Goal: Information Seeking & Learning: Check status

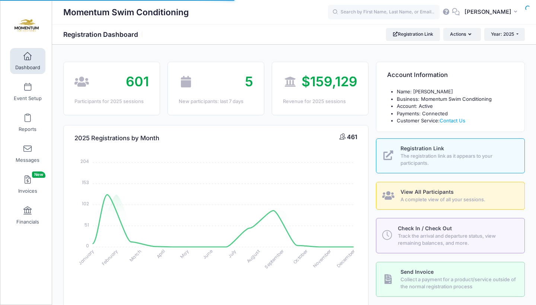
select select
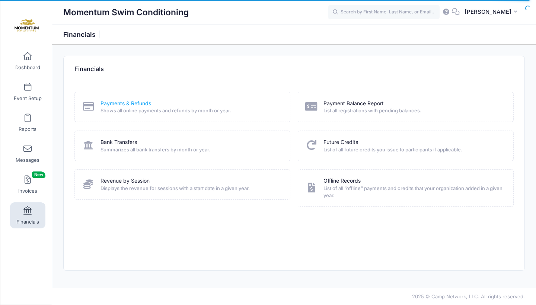
click at [123, 104] on link "Payments & Refunds" at bounding box center [125, 104] width 51 height 8
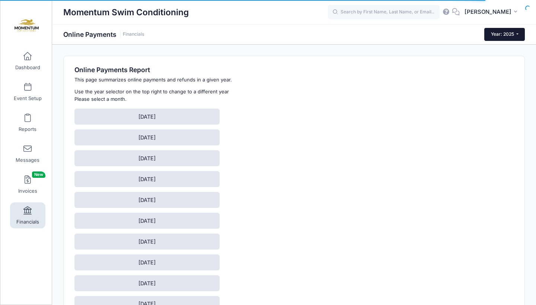
click at [507, 39] on button "Year: 2025" at bounding box center [504, 34] width 41 height 13
click at [498, 59] on link "Year: 2024" at bounding box center [508, 59] width 48 height 10
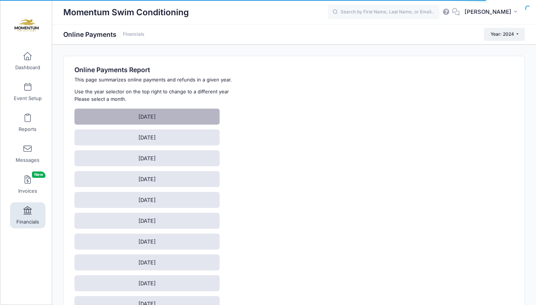
click at [143, 114] on link "[DATE]" at bounding box center [146, 117] width 145 height 16
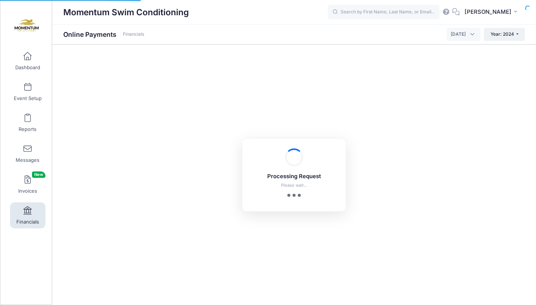
select select "10"
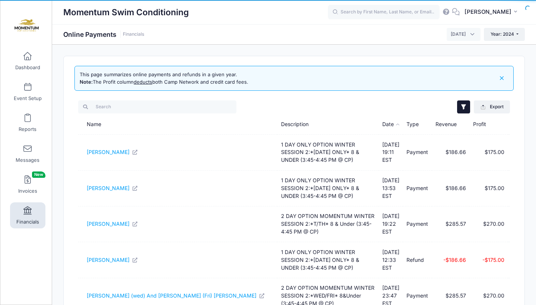
click at [460, 105] on icon "button" at bounding box center [463, 106] width 7 height 7
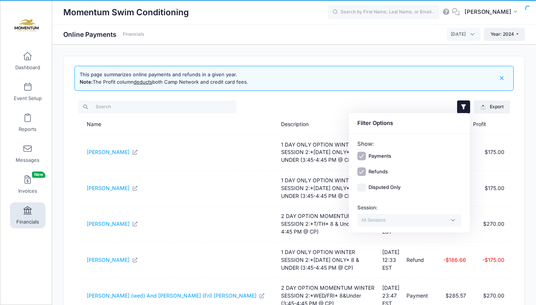
click at [360, 157] on input "Payments" at bounding box center [361, 156] width 9 height 9
checkbox input "false"
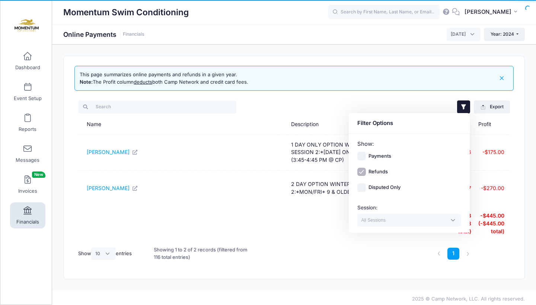
click at [329, 236] on th at bounding box center [339, 223] width 105 height 35
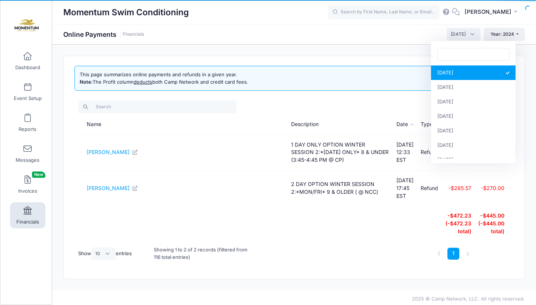
click at [455, 38] on span "January 2024" at bounding box center [463, 34] width 34 height 13
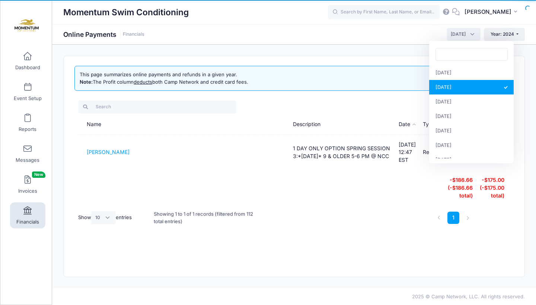
click at [462, 37] on span "February 2024" at bounding box center [457, 34] width 15 height 7
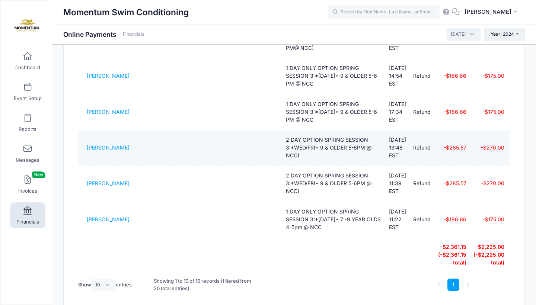
scroll to position [258, 0]
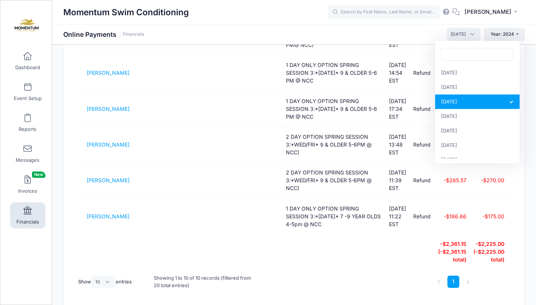
click at [465, 36] on span "March 2024" at bounding box center [463, 34] width 34 height 13
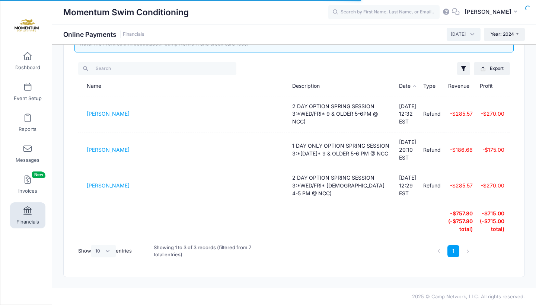
scroll to position [48, 0]
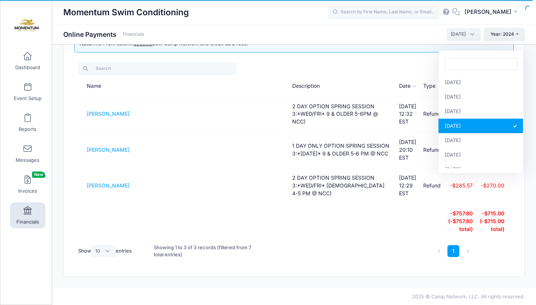
click at [460, 38] on span "April 2024" at bounding box center [463, 34] width 34 height 13
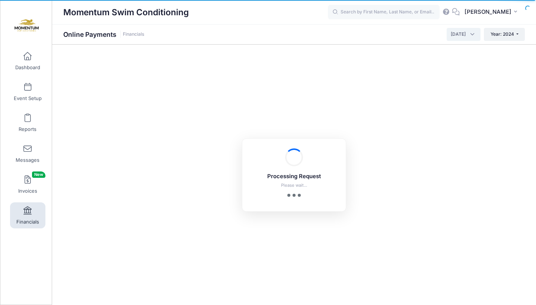
scroll to position [0, 0]
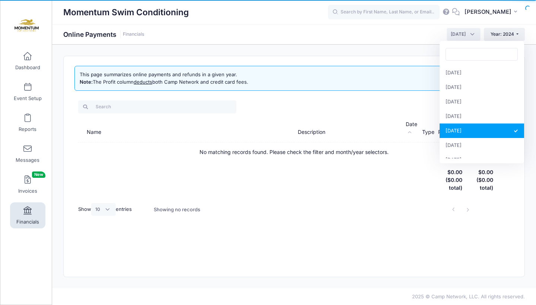
click at [459, 33] on span "May 2024" at bounding box center [457, 34] width 15 height 7
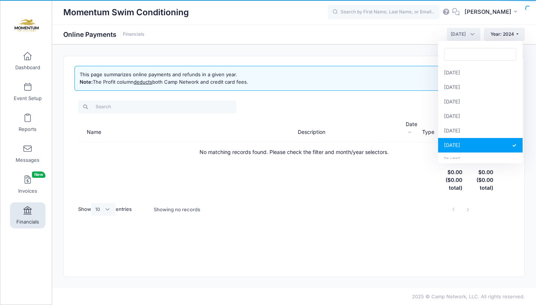
click at [463, 35] on span "June 2024" at bounding box center [457, 34] width 15 height 7
click at [462, 30] on span "July 2024" at bounding box center [463, 34] width 34 height 13
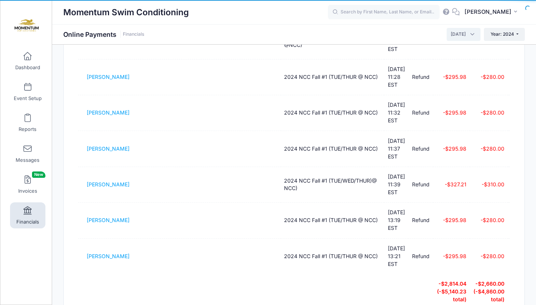
scroll to position [217, 0]
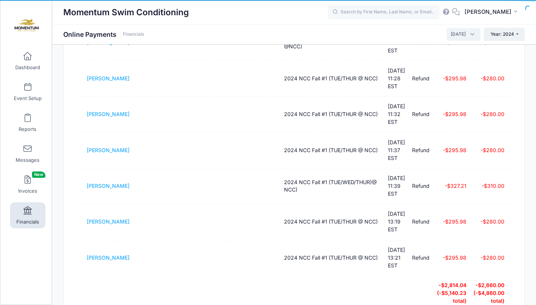
click at [463, 33] on span "August 2024" at bounding box center [457, 34] width 15 height 7
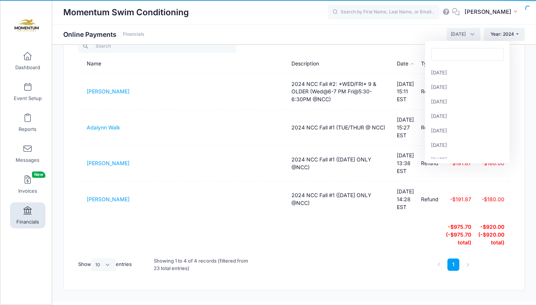
scroll to position [93, 0]
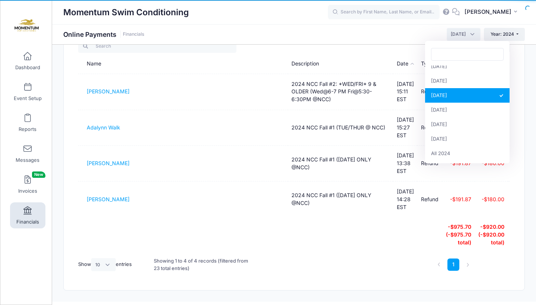
click at [454, 35] on span "September 2024" at bounding box center [457, 34] width 15 height 7
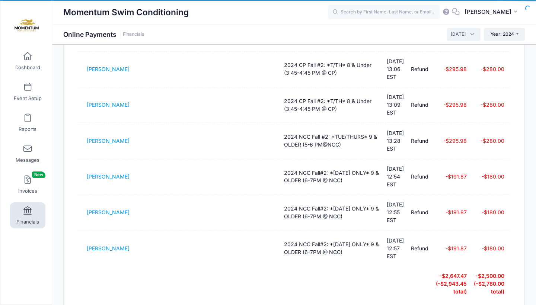
scroll to position [225, 0]
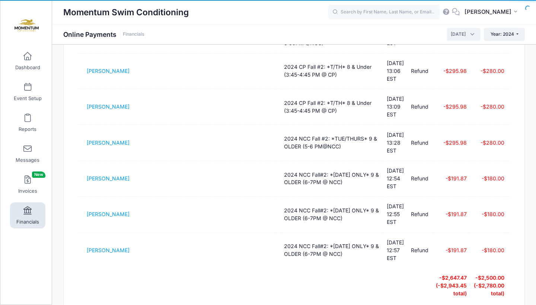
click at [451, 37] on span "October 2024" at bounding box center [457, 34] width 15 height 7
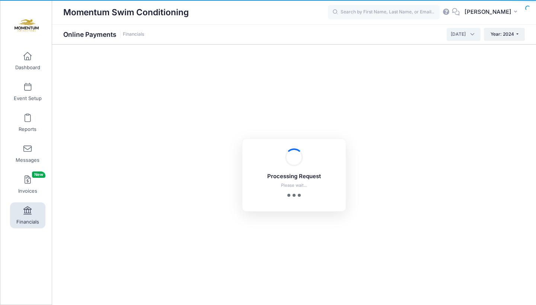
scroll to position [138, 0]
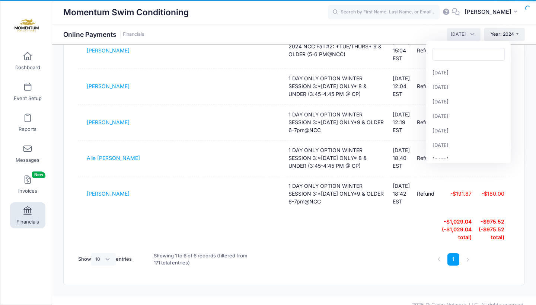
click at [459, 35] on span "November 2024" at bounding box center [457, 34] width 15 height 7
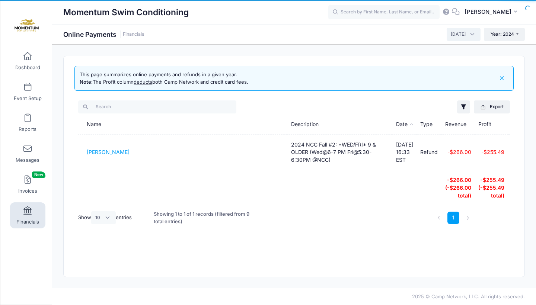
scroll to position [0, 0]
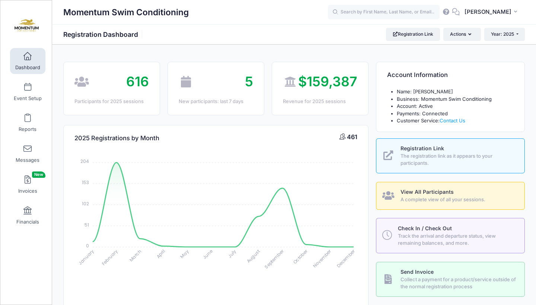
select select
click at [25, 215] on link "Financials" at bounding box center [27, 215] width 35 height 26
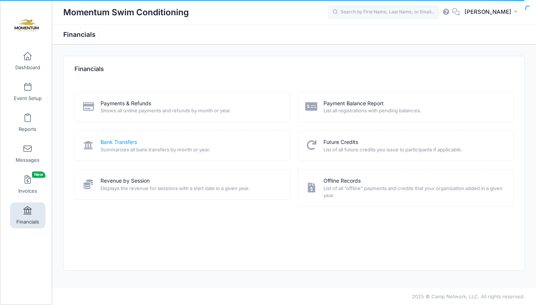
click at [124, 140] on link "Bank Transfers" at bounding box center [118, 142] width 36 height 8
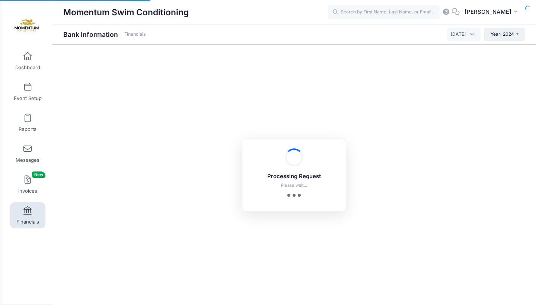
select select "10"
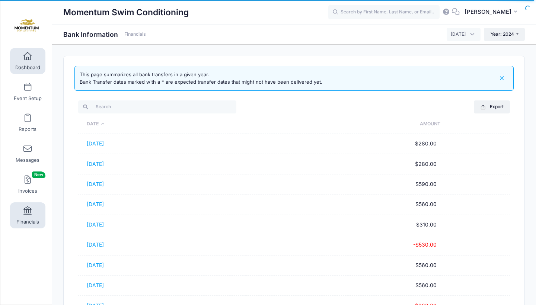
click at [27, 67] on span "Dashboard" at bounding box center [27, 67] width 25 height 6
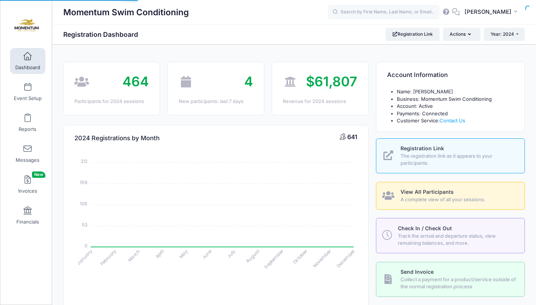
select select
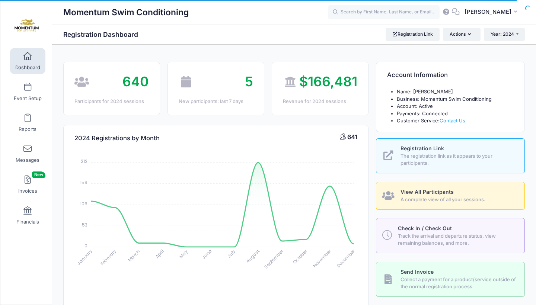
click at [333, 82] on span "$166,481" at bounding box center [328, 81] width 58 height 16
click at [295, 86] on icon at bounding box center [290, 82] width 15 height 12
click at [295, 88] on div "$166,481" at bounding box center [320, 82] width 74 height 20
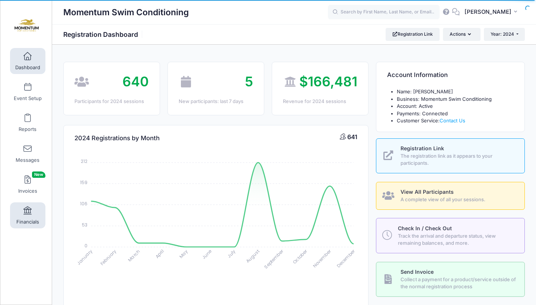
click at [26, 219] on span "Financials" at bounding box center [27, 222] width 23 height 6
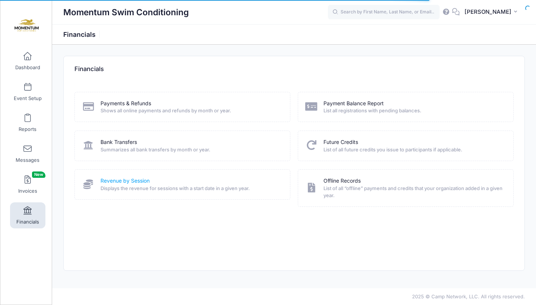
click at [127, 181] on link "Revenue by Session" at bounding box center [124, 181] width 49 height 8
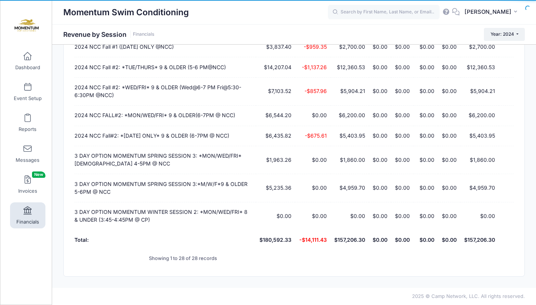
scroll to position [611, 0]
